Goal: Check status: Check status

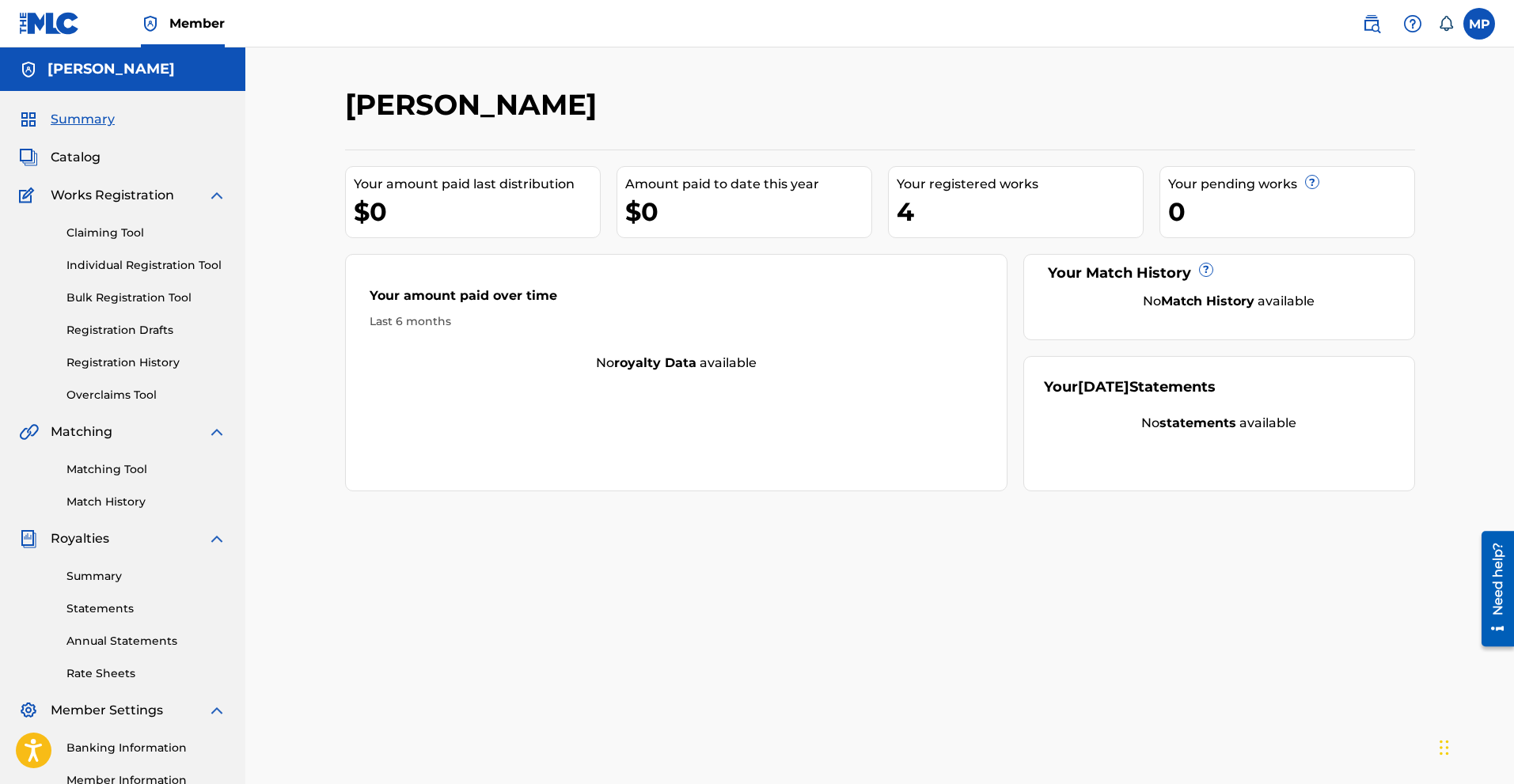
click at [134, 288] on div "Claiming Tool Individual Registration Tool Bulk Registration Tool Registration …" at bounding box center [122, 304] width 207 height 199
click at [137, 261] on link "Individual Registration Tool" at bounding box center [147, 265] width 160 height 17
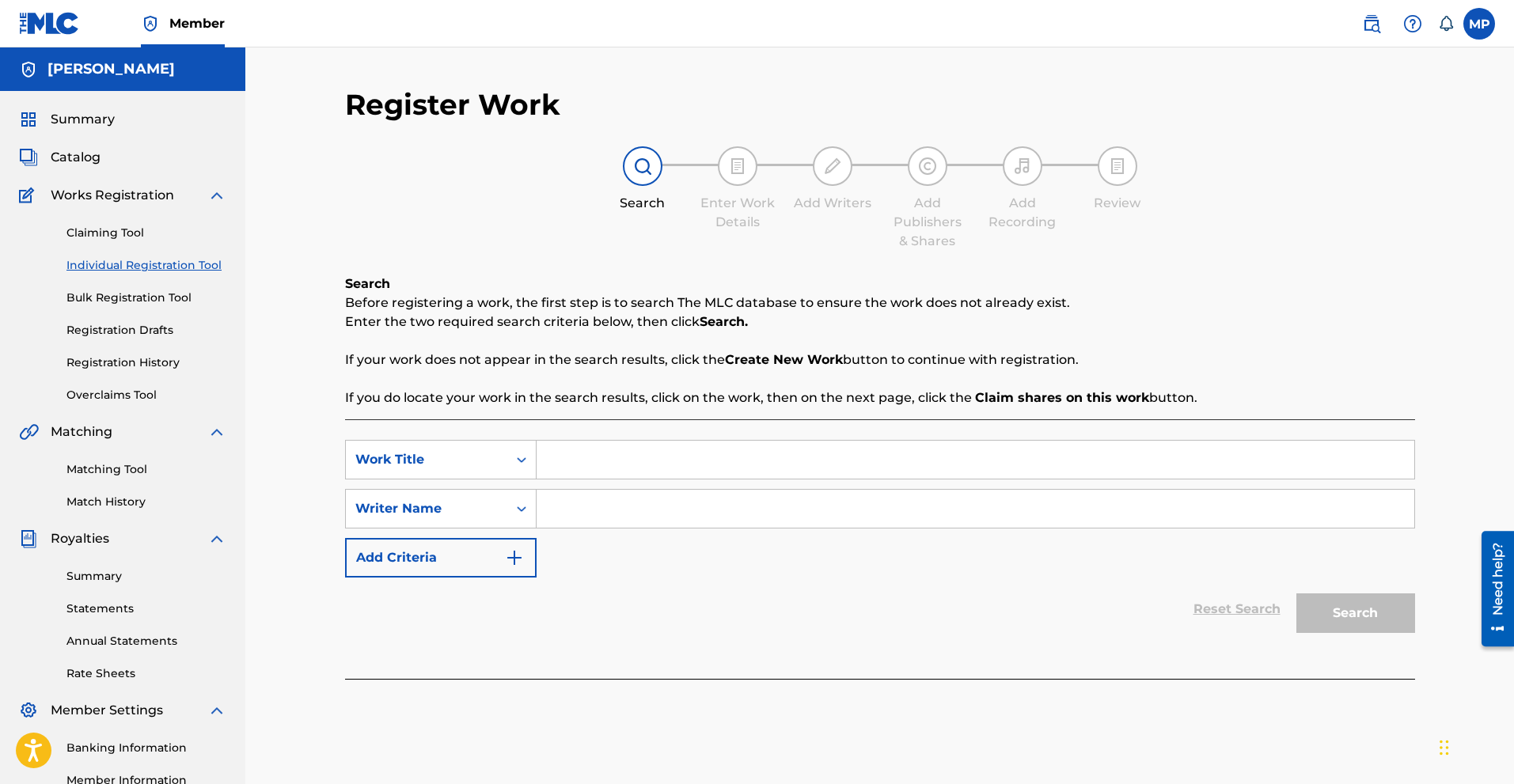
click at [125, 235] on link "Claiming Tool" at bounding box center [147, 233] width 160 height 17
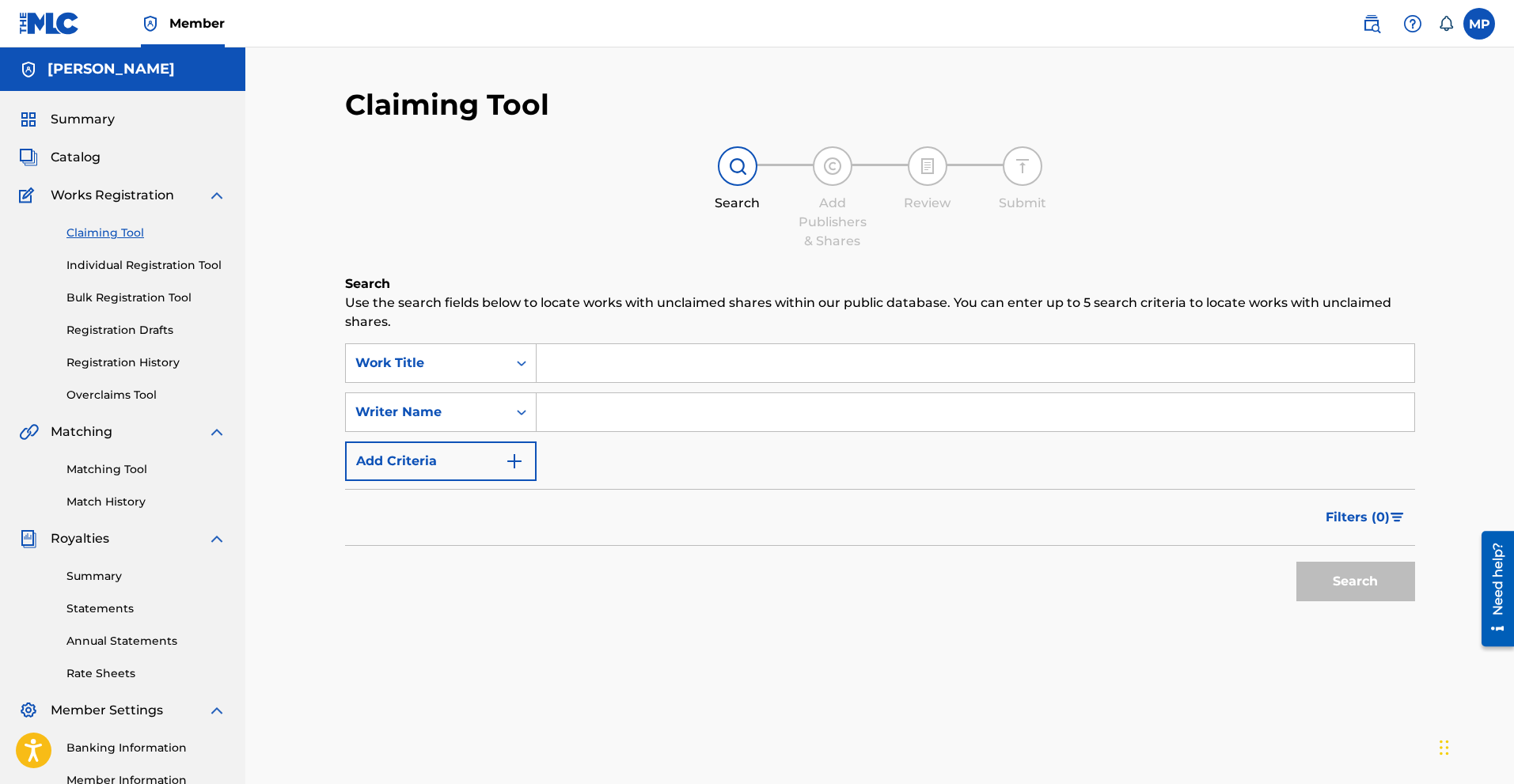
click at [140, 264] on link "Individual Registration Tool" at bounding box center [147, 265] width 160 height 17
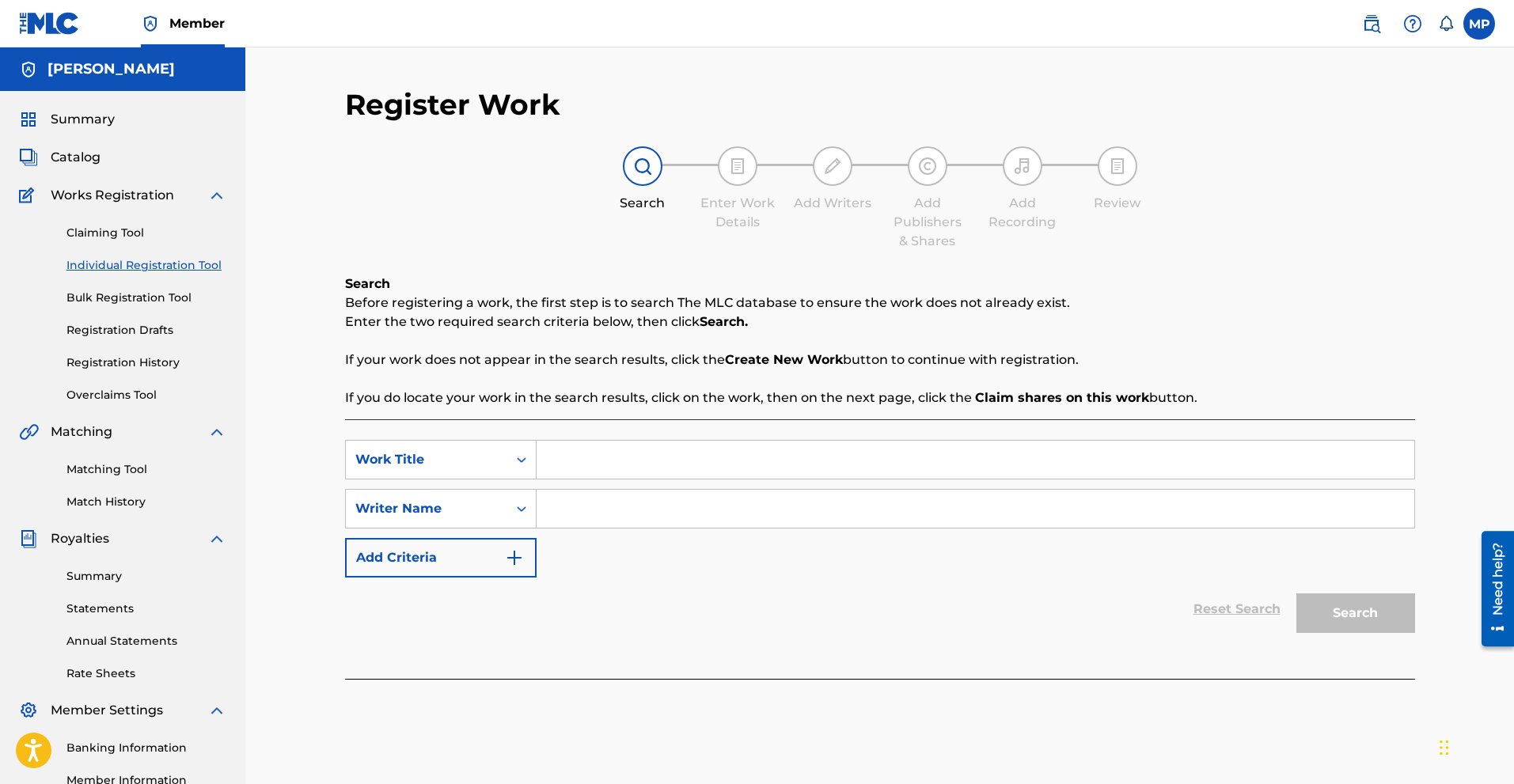
click at [109, 305] on link "Bulk Registration Tool" at bounding box center [147, 298] width 160 height 17
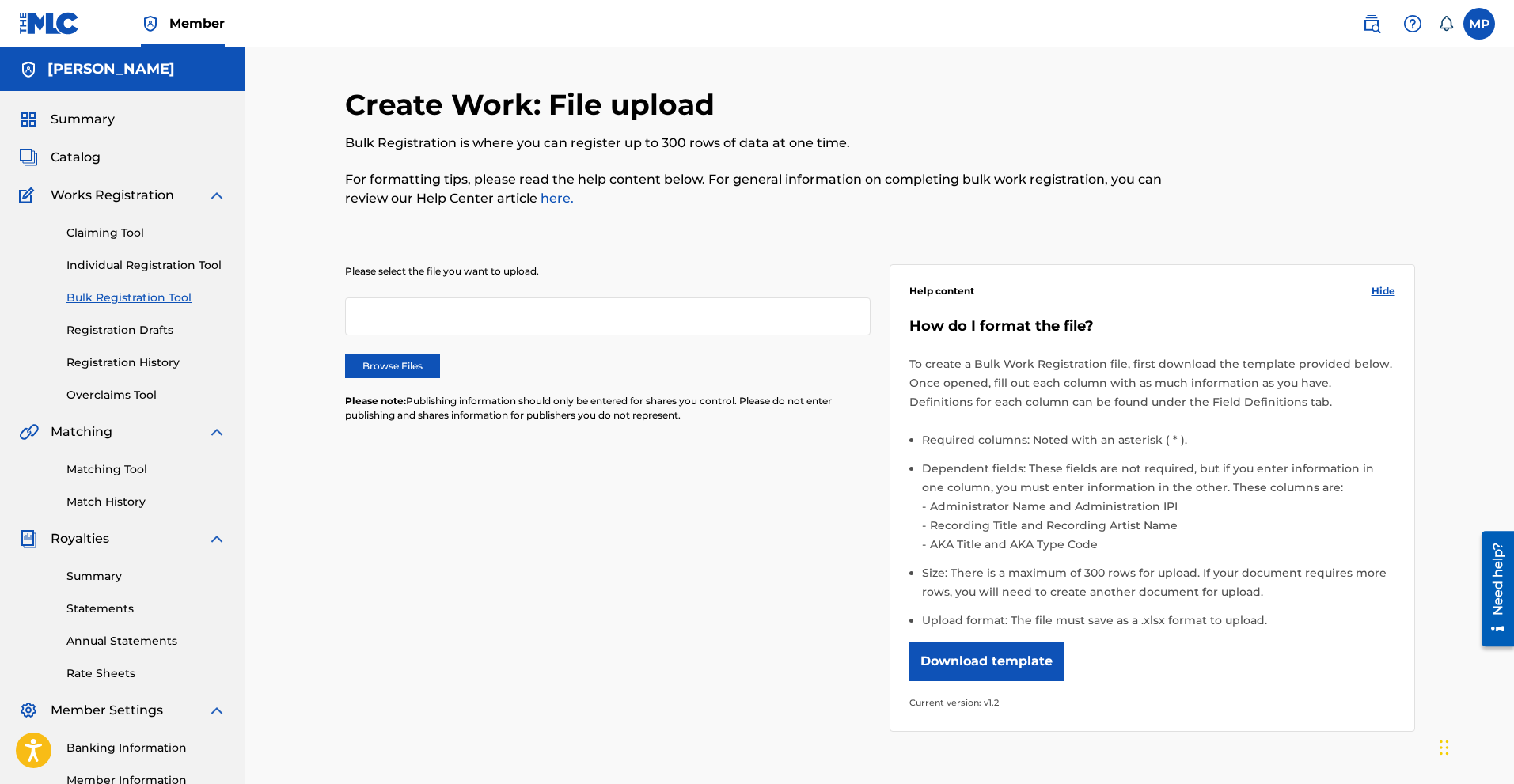
click at [117, 329] on link "Registration Drafts" at bounding box center [147, 330] width 160 height 17
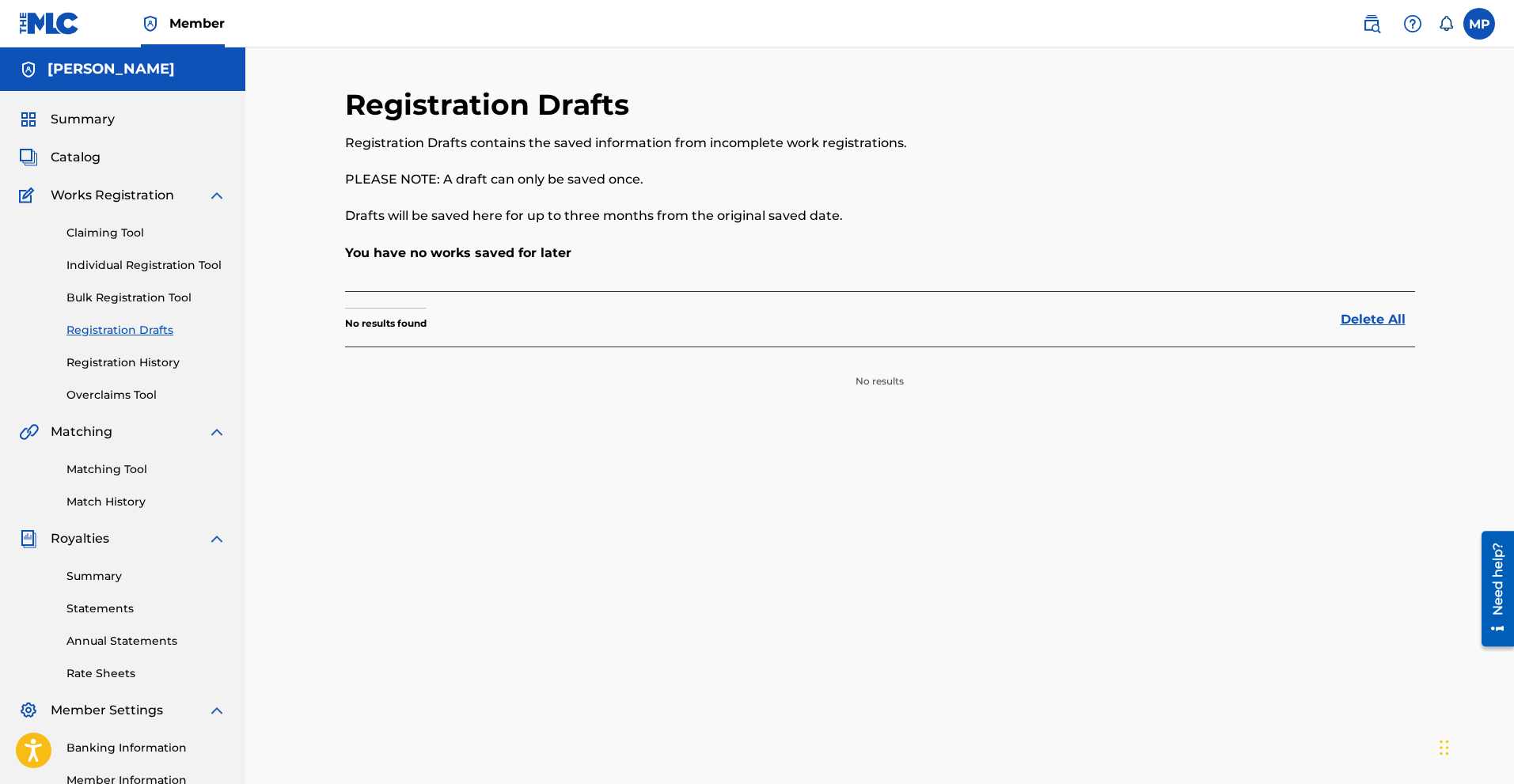
click at [118, 365] on link "Registration History" at bounding box center [147, 363] width 160 height 17
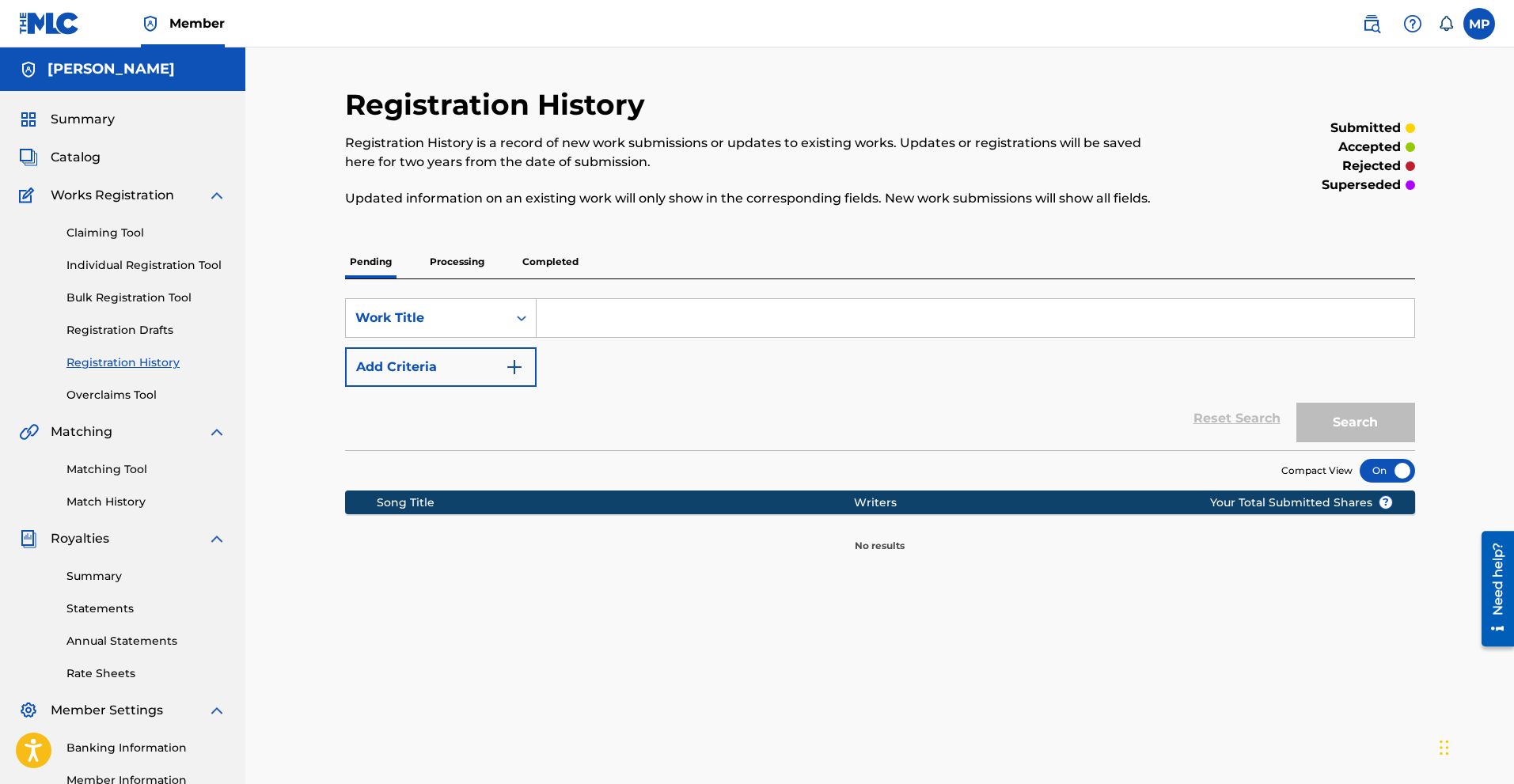
click at [457, 267] on p "Processing" at bounding box center [457, 262] width 64 height 33
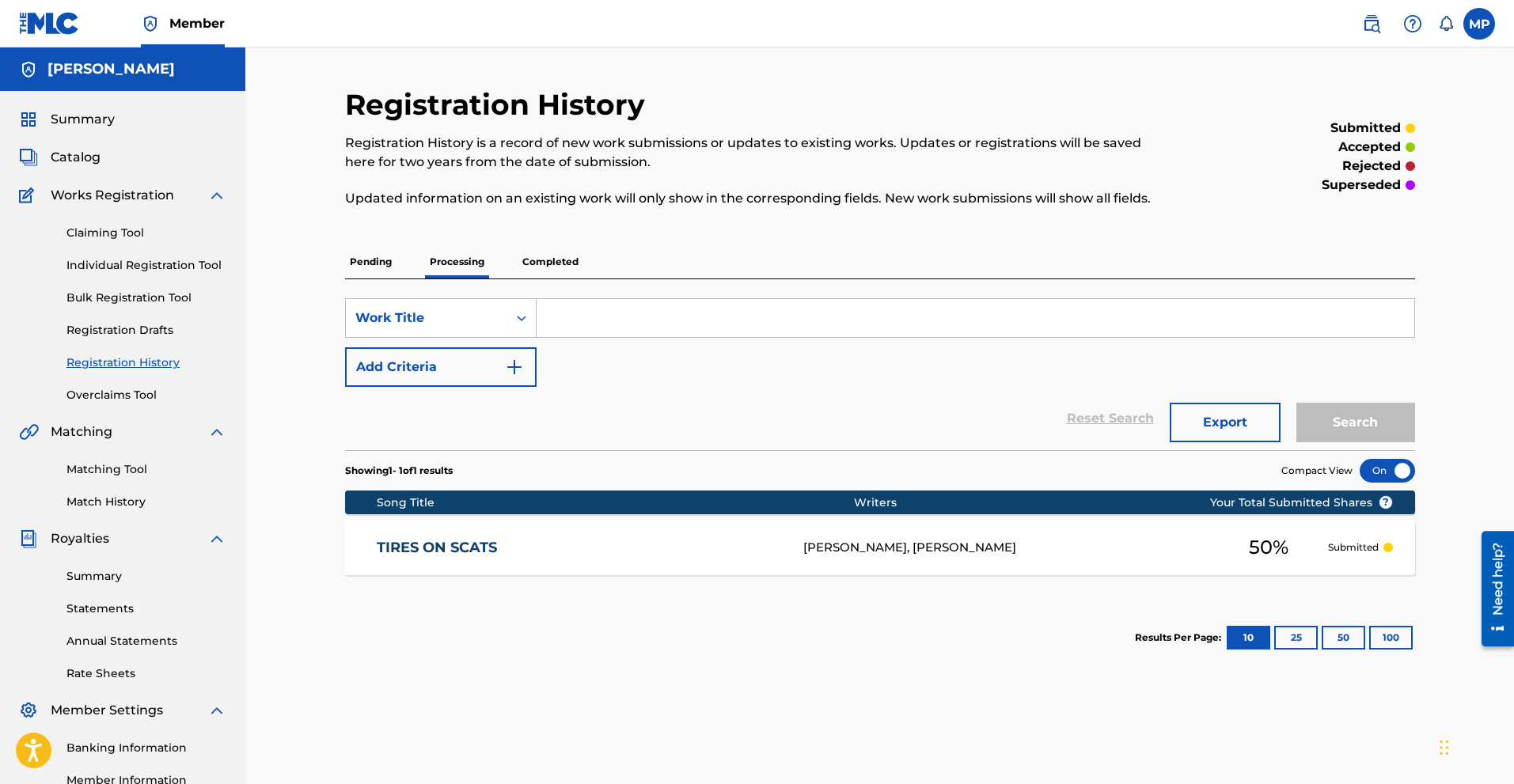
click at [556, 263] on p "Completed" at bounding box center [551, 262] width 66 height 33
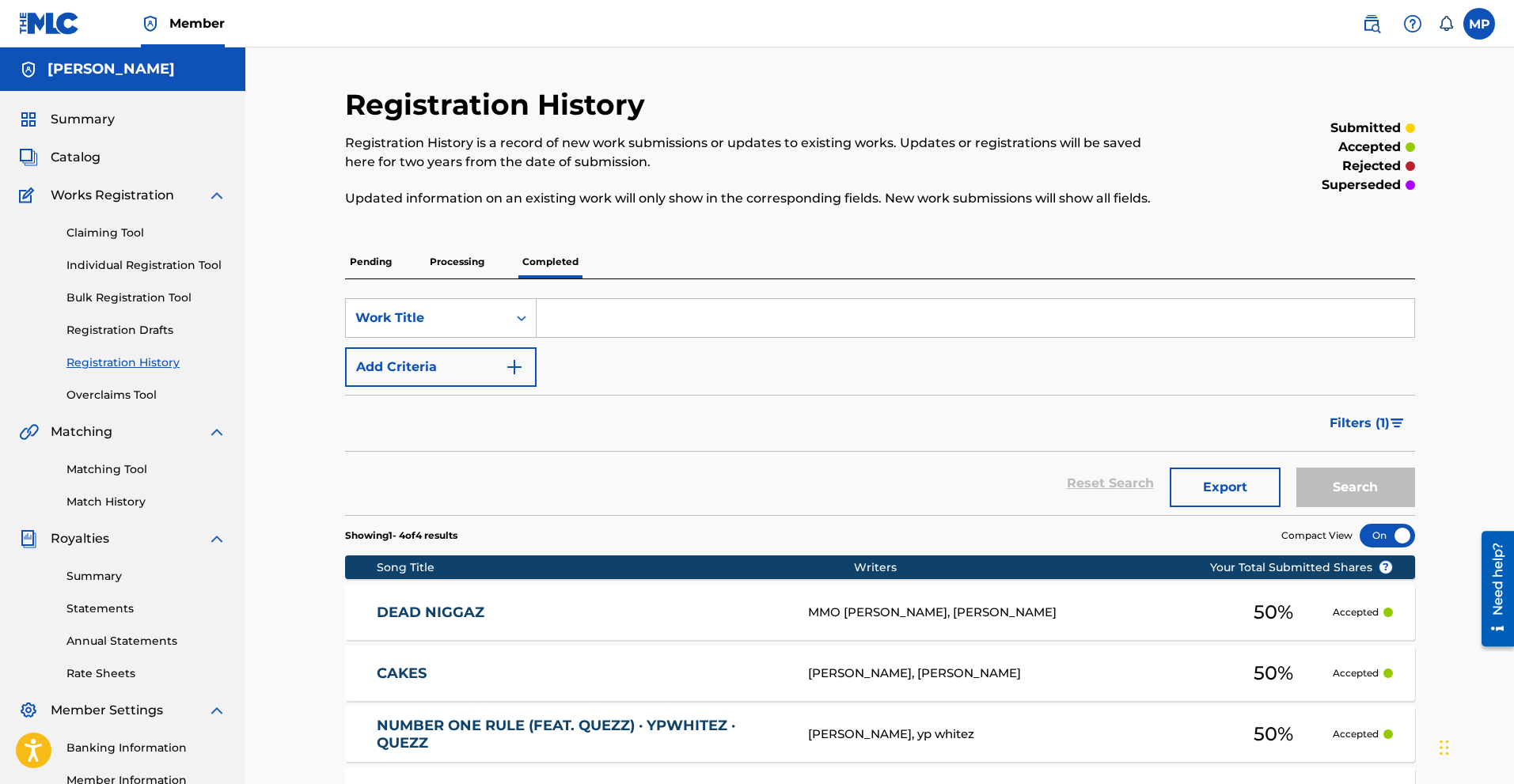
scroll to position [215, 0]
